Goal: Information Seeking & Learning: Check status

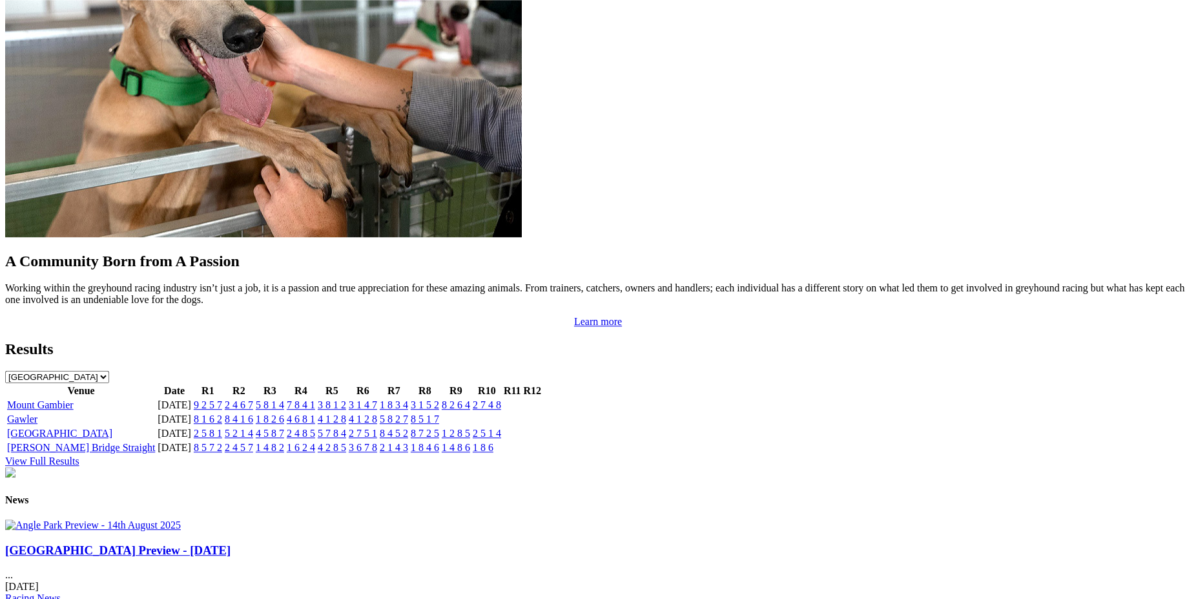
scroll to position [1196, 0]
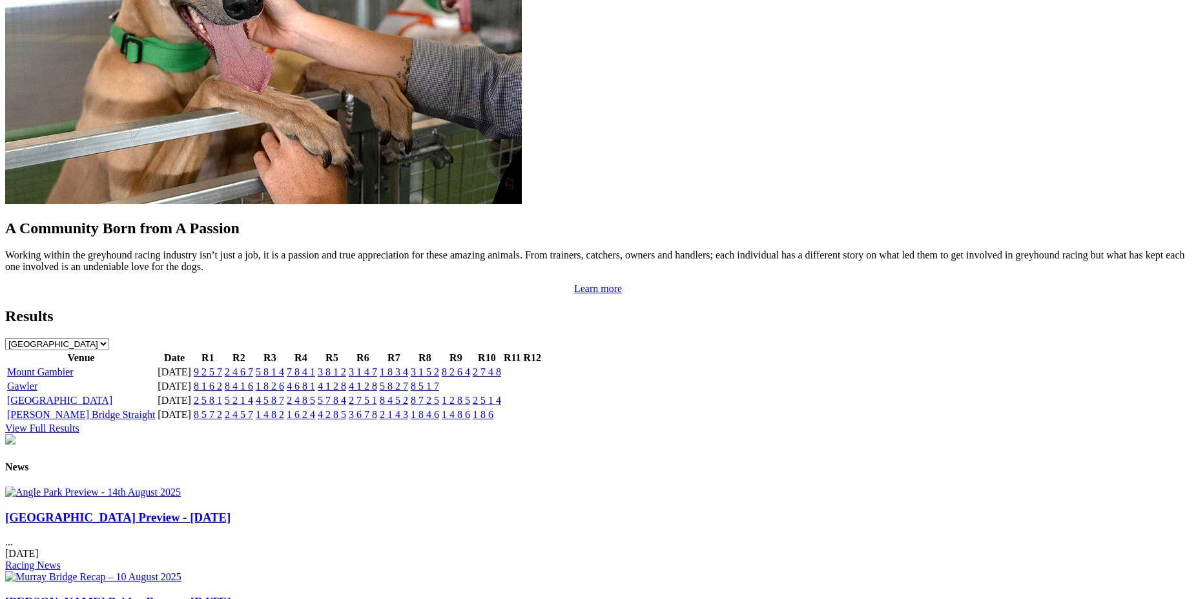
click at [284, 409] on link "1 4 8 2" at bounding box center [270, 414] width 28 height 11
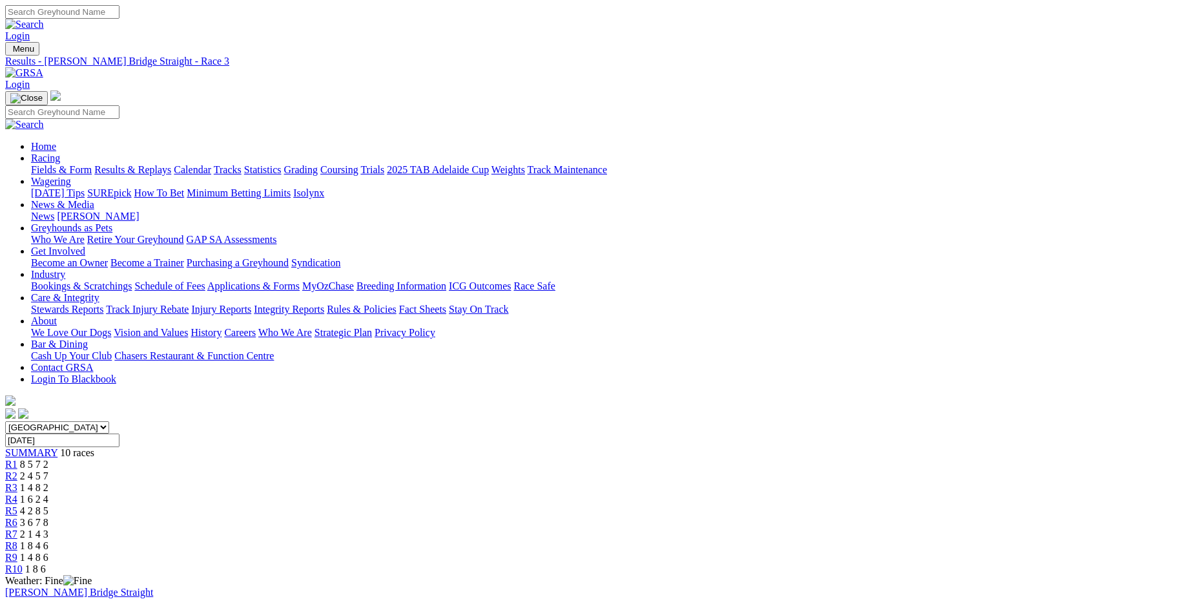
click at [17, 505] on span "R5" at bounding box center [11, 510] width 12 height 11
click at [17, 517] on link "R6" at bounding box center [11, 522] width 12 height 11
click at [17, 528] on span "R7" at bounding box center [11, 533] width 12 height 11
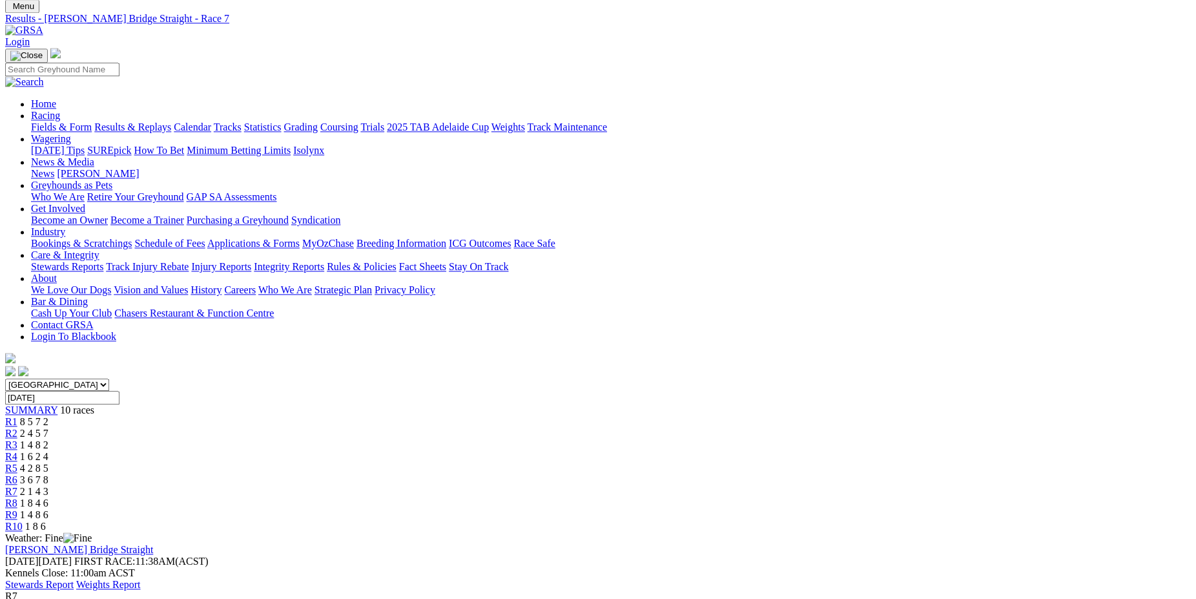
scroll to position [132, 0]
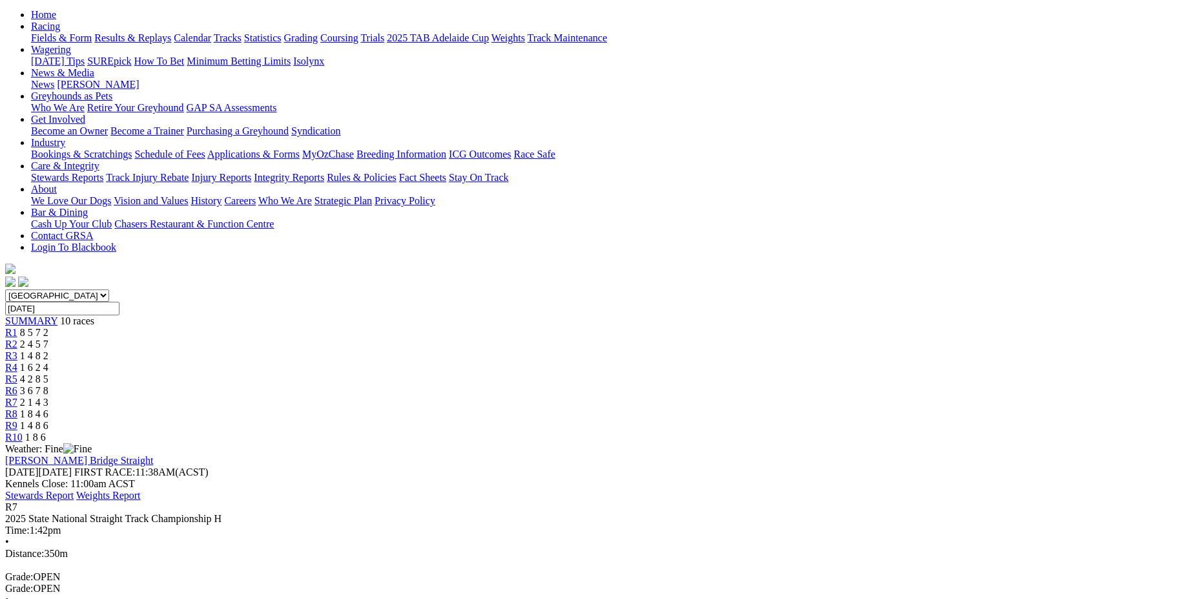
click at [17, 408] on span "R8" at bounding box center [11, 413] width 12 height 11
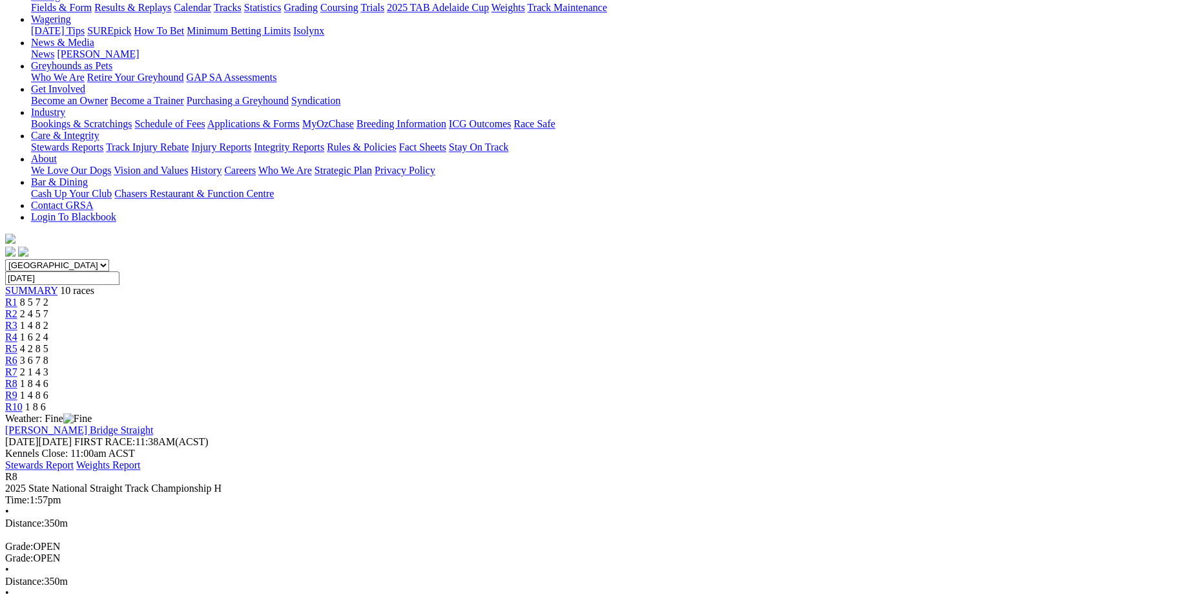
scroll to position [198, 0]
